Goal: Check status

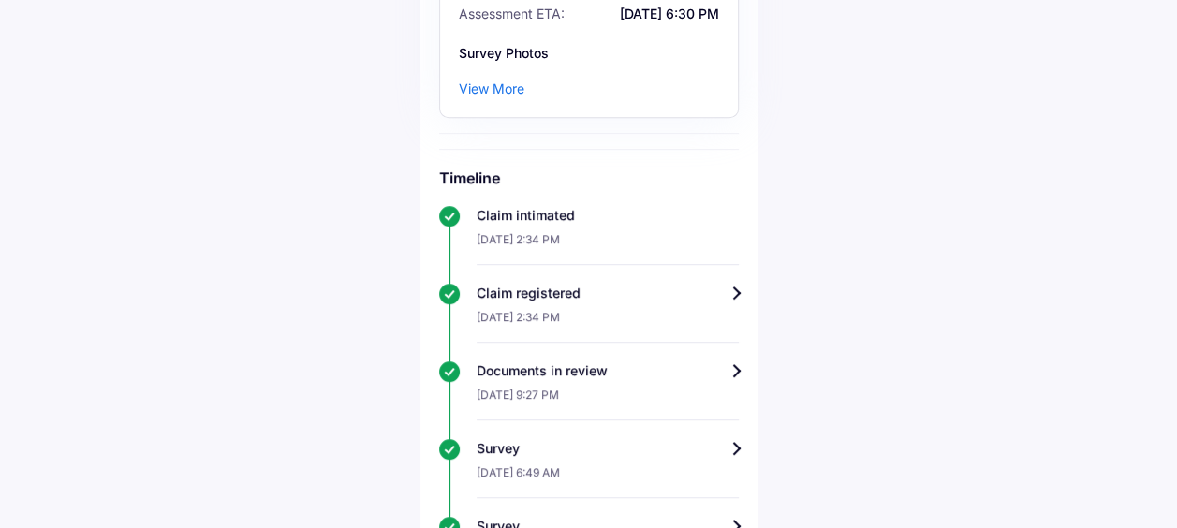
scroll to position [794, 0]
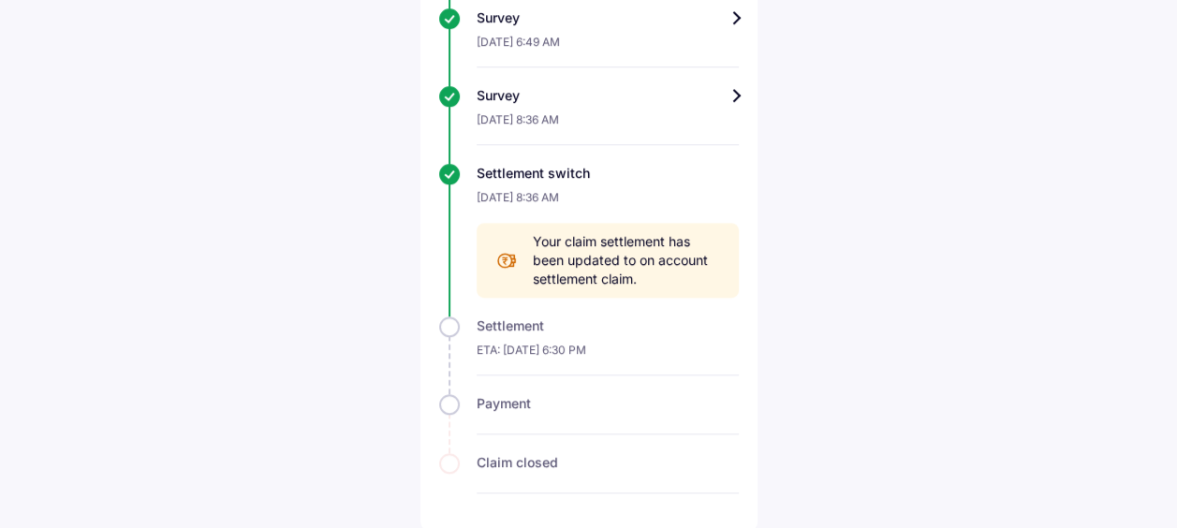
click at [589, 268] on span "Your claim settlement has been updated to on account settlement claim." at bounding box center [626, 260] width 187 height 56
drag, startPoint x: 589, startPoint y: 268, endPoint x: 564, endPoint y: 175, distance: 95.8
click at [564, 175] on div "Settlement switch" at bounding box center [607, 173] width 262 height 19
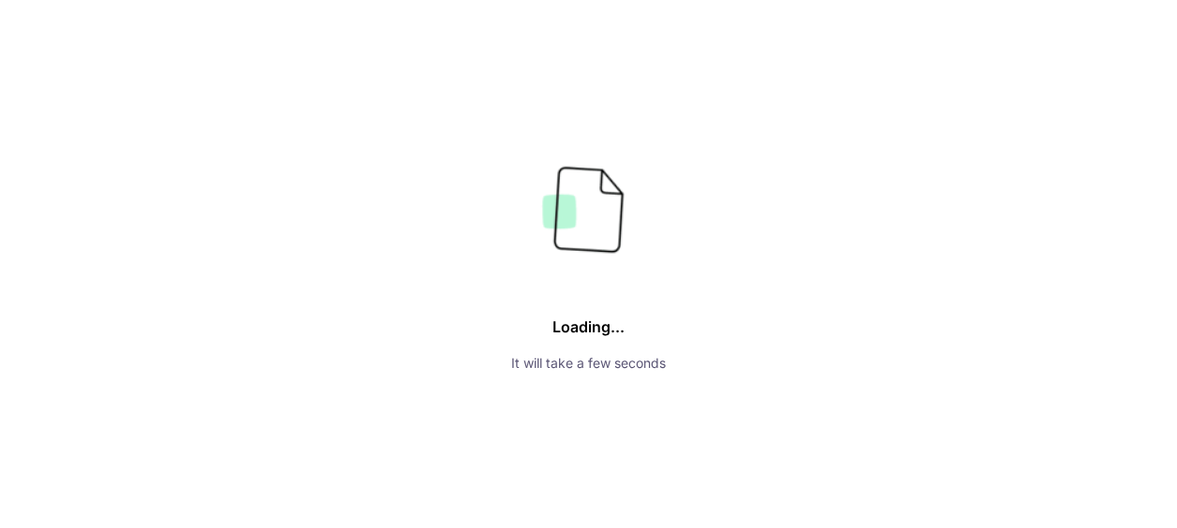
click at [564, 175] on div "Settlement switch" at bounding box center [607, 173] width 262 height 19
